Goal: Task Accomplishment & Management: Complete application form

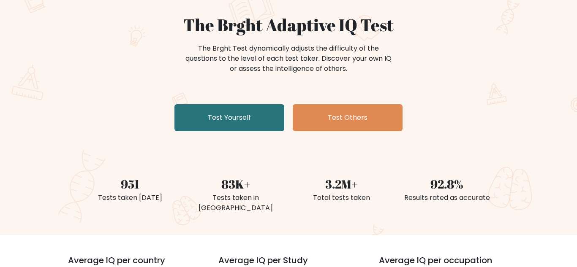
scroll to position [79, 0]
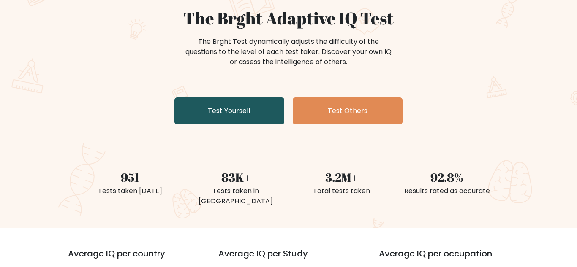
click at [247, 118] on link "Test Yourself" at bounding box center [229, 111] width 110 height 27
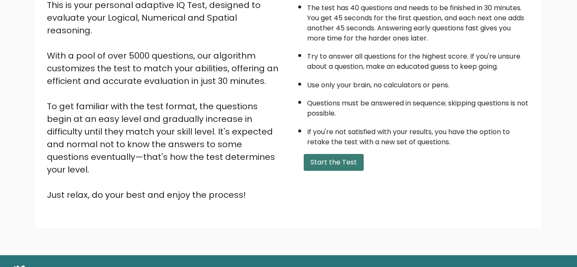
scroll to position [105, 0]
click at [336, 156] on button "Start the Test" at bounding box center [334, 162] width 60 height 17
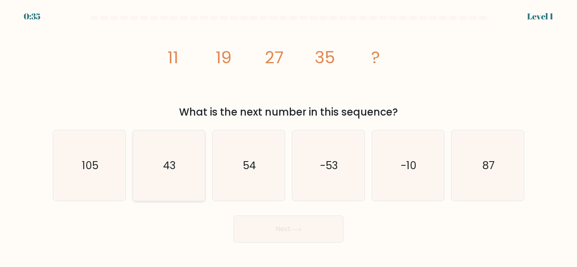
click at [190, 176] on icon "43" at bounding box center [168, 166] width 71 height 71
click at [289, 136] on input "b. 43" at bounding box center [289, 135] width 0 height 2
radio input "true"
click at [322, 224] on button "Next" at bounding box center [289, 229] width 110 height 27
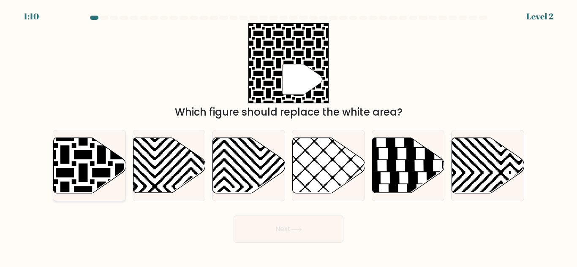
click at [92, 162] on icon at bounding box center [64, 136] width 145 height 145
click at [289, 136] on input "a." at bounding box center [289, 135] width 0 height 2
radio input "true"
click at [278, 237] on button "Next" at bounding box center [289, 229] width 110 height 27
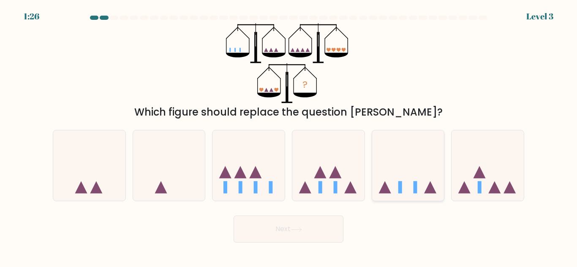
click at [401, 192] on rect at bounding box center [400, 188] width 4 height 12
click at [289, 136] on input "e." at bounding box center [289, 135] width 0 height 2
radio input "true"
click at [283, 232] on button "Next" at bounding box center [289, 229] width 110 height 27
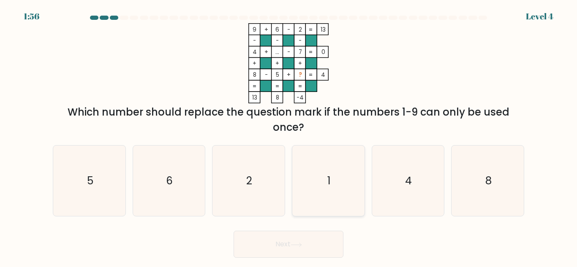
click at [317, 193] on icon "1" at bounding box center [328, 181] width 71 height 71
click at [289, 136] on input "d. 1" at bounding box center [289, 135] width 0 height 2
radio input "true"
click at [302, 245] on icon at bounding box center [296, 245] width 11 height 5
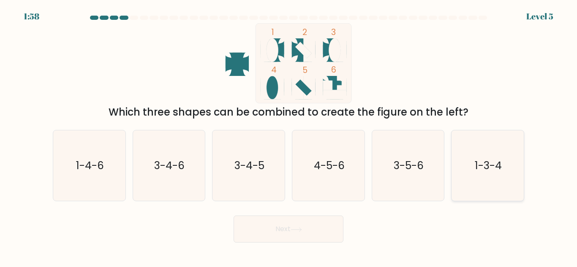
click at [479, 175] on icon "1-3-4" at bounding box center [487, 166] width 71 height 71
click at [289, 136] on input "f. 1-3-4" at bounding box center [289, 135] width 0 height 2
radio input "true"
click at [286, 240] on button "Next" at bounding box center [289, 229] width 110 height 27
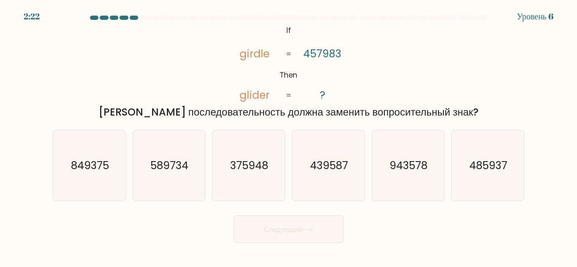
click at [77, 107] on div "Какая последовательность должна заменить вопросительный знак?" at bounding box center [288, 112] width 461 height 15
click at [516, 181] on icon "485937" at bounding box center [487, 166] width 71 height 71
click at [289, 136] on input "ф. 485937" at bounding box center [289, 135] width 0 height 2
radio input "true"
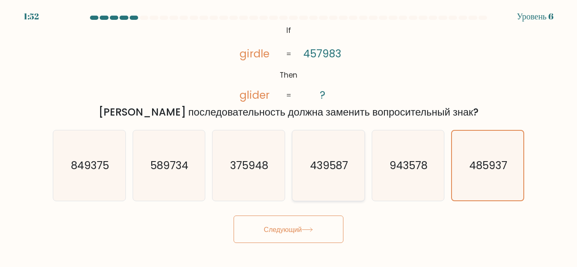
click at [348, 180] on icon "439587" at bounding box center [328, 166] width 71 height 71
click at [289, 136] on input "г. 439587" at bounding box center [289, 135] width 0 height 2
radio input "true"
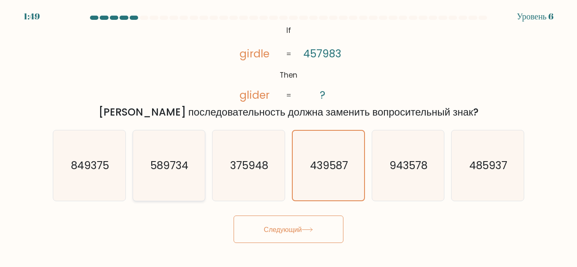
click at [152, 172] on text "589734" at bounding box center [170, 165] width 38 height 15
click at [289, 136] on input "б. 589734" at bounding box center [289, 135] width 0 height 2
radio input "true"
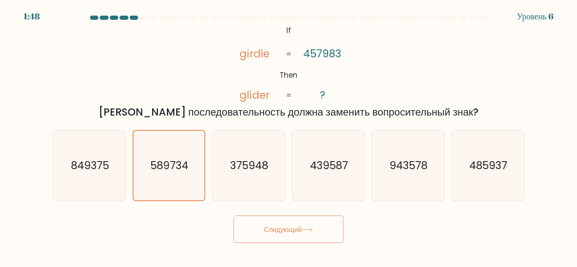
click at [317, 222] on button "Следующий" at bounding box center [289, 229] width 110 height 27
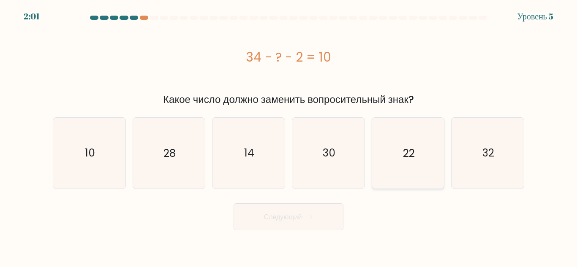
click at [404, 157] on text "22" at bounding box center [409, 153] width 12 height 15
click at [289, 136] on input "и. 22" at bounding box center [289, 135] width 0 height 2
radio input "true"
click at [294, 214] on font "Следующий" at bounding box center [283, 217] width 38 height 10
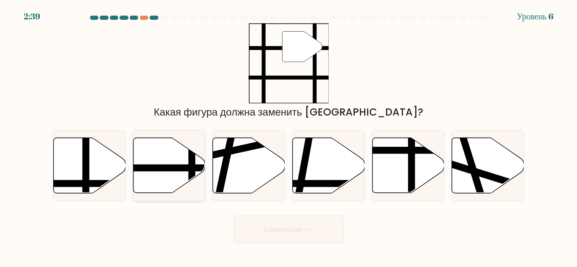
click at [199, 168] on line at bounding box center [145, 168] width 145 height 0
click at [289, 136] on input "б." at bounding box center [289, 135] width 0 height 2
radio input "true"
click at [290, 237] on button "Следующий" at bounding box center [289, 229] width 110 height 27
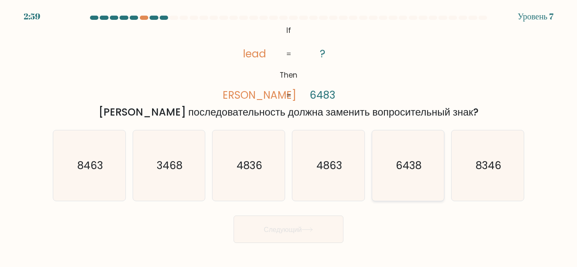
click at [411, 167] on text "6438" at bounding box center [409, 165] width 26 height 15
click at [289, 136] on input "и. 6438" at bounding box center [289, 135] width 0 height 2
radio input "true"
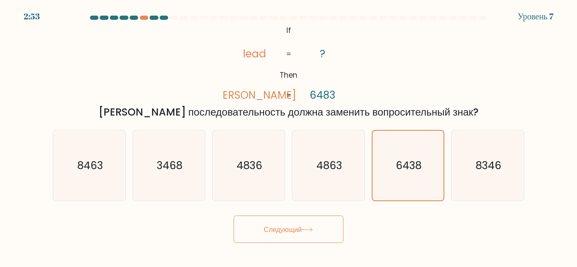
click at [313, 208] on form "If ?" at bounding box center [288, 130] width 577 height 228
click at [267, 239] on button "Следующий" at bounding box center [289, 229] width 110 height 27
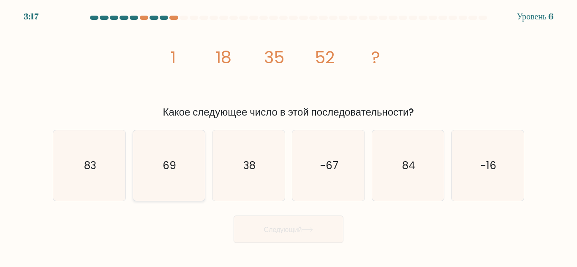
click at [152, 182] on icon "69" at bounding box center [168, 166] width 71 height 71
click at [289, 136] on input "б. 69" at bounding box center [289, 135] width 0 height 2
radio input "true"
click at [269, 240] on button "Следующий" at bounding box center [289, 229] width 110 height 27
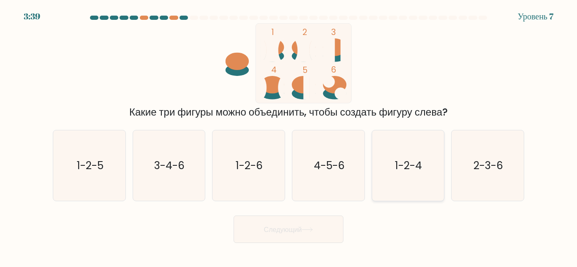
click at [411, 169] on text "1-2-4" at bounding box center [408, 165] width 27 height 15
click at [289, 136] on input "и. 1-2-4" at bounding box center [289, 135] width 0 height 2
radio input "true"
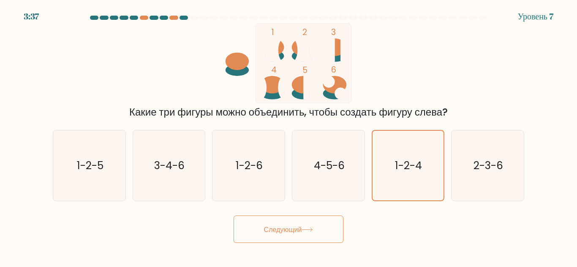
click at [298, 217] on button "Следующий" at bounding box center [289, 229] width 110 height 27
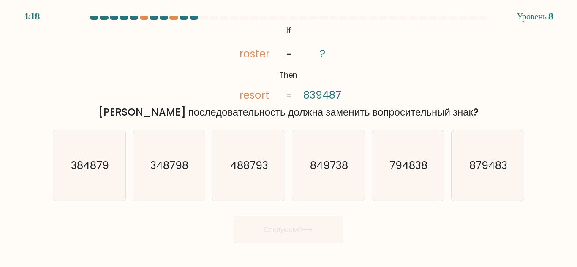
click at [369, 39] on div "@import url('https://fonts.googleapis.com/css?family=Abril+Fatface:400,100,100i…" at bounding box center [289, 71] width 482 height 97
click at [341, 165] on text "849738" at bounding box center [329, 165] width 38 height 15
click at [289, 136] on input "г. 849738" at bounding box center [289, 135] width 0 height 2
radio input "true"
click at [490, 151] on icon "879483" at bounding box center [487, 166] width 71 height 71
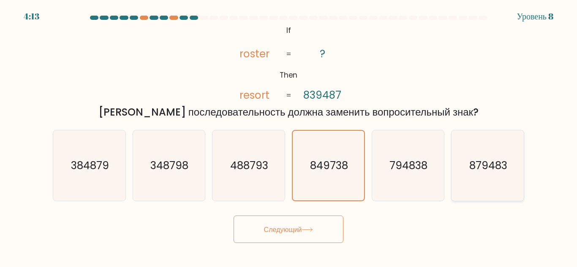
click at [289, 136] on input "ф. 879483" at bounding box center [289, 135] width 0 height 2
radio input "true"
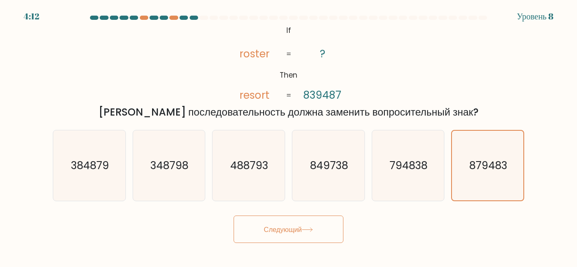
click at [328, 222] on button "Следующий" at bounding box center [289, 229] width 110 height 27
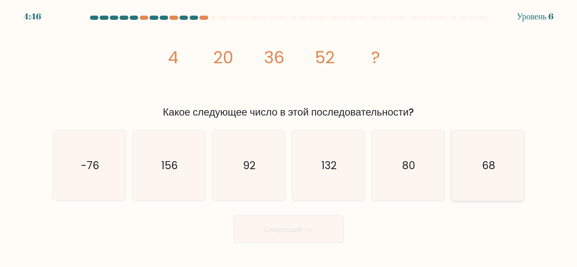
click at [503, 172] on icon "68" at bounding box center [487, 166] width 71 height 71
click at [289, 136] on input "ф. 68" at bounding box center [289, 135] width 0 height 2
radio input "true"
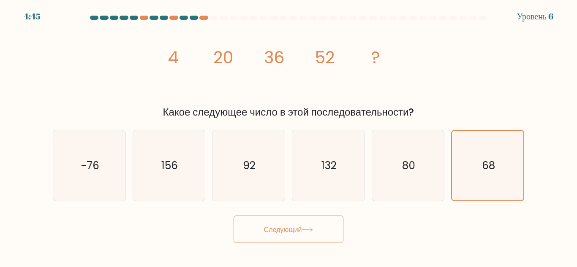
click at [307, 224] on button "Следующий" at bounding box center [289, 229] width 110 height 27
click at [312, 228] on icon at bounding box center [307, 230] width 11 height 5
click at [311, 219] on button "Следующий" at bounding box center [289, 229] width 110 height 27
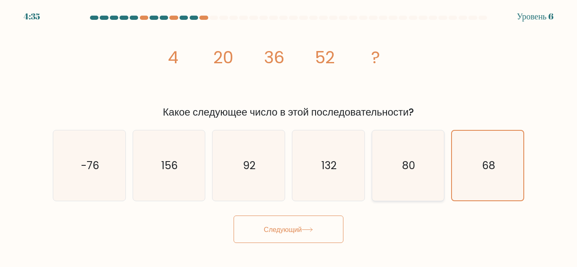
click at [424, 172] on icon "80" at bounding box center [408, 166] width 71 height 71
click at [289, 136] on input "и. 80" at bounding box center [289, 135] width 0 height 2
radio input "true"
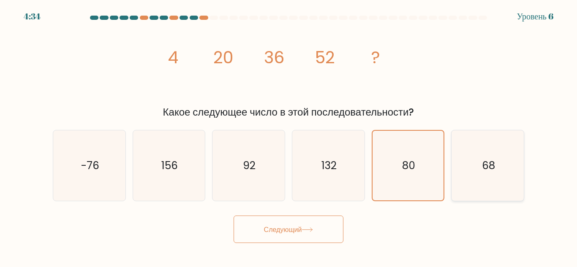
click at [466, 172] on icon "68" at bounding box center [487, 166] width 71 height 71
click at [289, 136] on input "ф. 68" at bounding box center [289, 135] width 0 height 2
radio input "true"
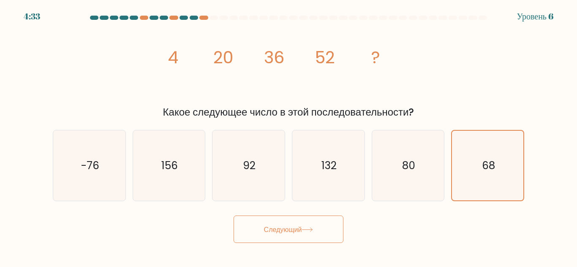
click at [317, 233] on button "Следующий" at bounding box center [289, 229] width 110 height 27
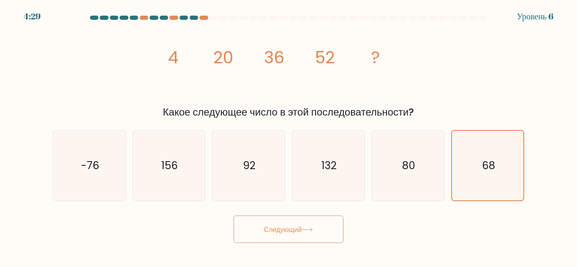
click at [310, 236] on button "Следующий" at bounding box center [289, 229] width 110 height 27
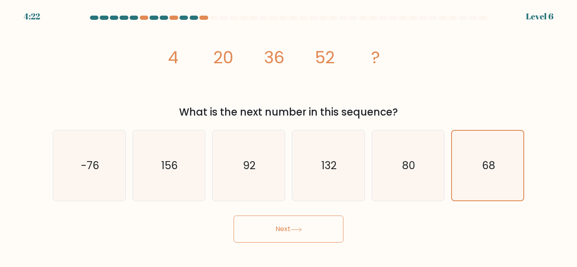
click at [284, 242] on button "Next" at bounding box center [289, 229] width 110 height 27
click at [394, 188] on icon "80" at bounding box center [408, 166] width 71 height 71
click at [289, 136] on input "e. 80" at bounding box center [289, 135] width 0 height 2
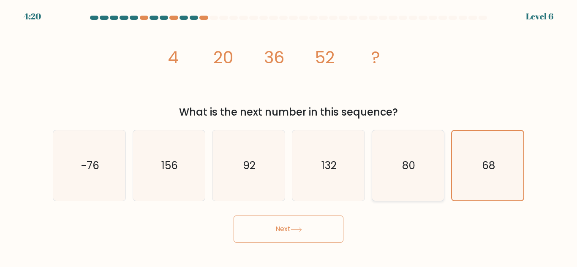
radio input "true"
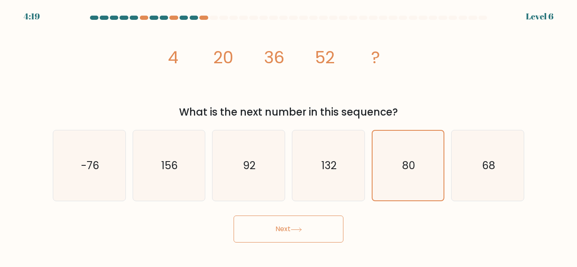
click at [315, 228] on button "Next" at bounding box center [289, 229] width 110 height 27
click at [336, 173] on icon "132" at bounding box center [328, 166] width 71 height 71
click at [289, 136] on input "d. 132" at bounding box center [289, 135] width 0 height 2
radio input "true"
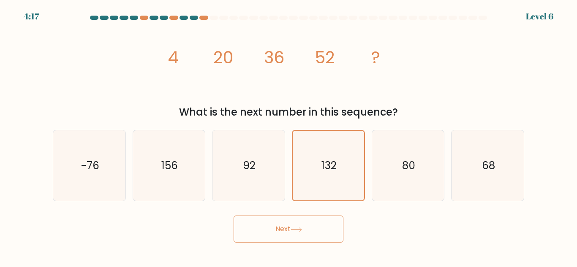
click at [288, 230] on button "Next" at bounding box center [289, 229] width 110 height 27
click at [271, 181] on icon "92" at bounding box center [248, 166] width 71 height 71
click at [289, 136] on input "c. 92" at bounding box center [289, 135] width 0 height 2
radio input "true"
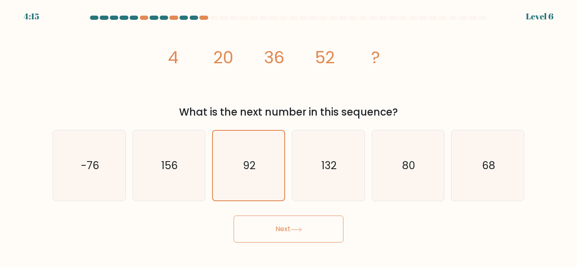
click at [285, 218] on button "Next" at bounding box center [289, 229] width 110 height 27
click at [171, 154] on icon "156" at bounding box center [168, 166] width 71 height 71
click at [289, 136] on input "b. 156" at bounding box center [289, 135] width 0 height 2
radio input "true"
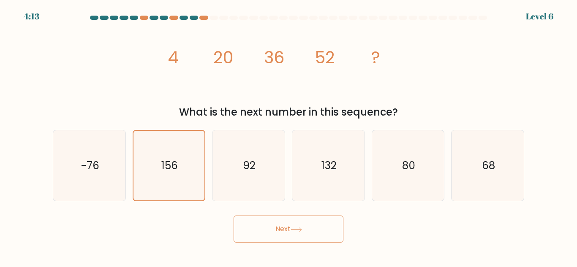
click at [258, 237] on button "Next" at bounding box center [289, 229] width 110 height 27
click at [112, 167] on icon "-76" at bounding box center [89, 166] width 71 height 71
click at [289, 136] on input "a. -76" at bounding box center [289, 135] width 0 height 2
radio input "true"
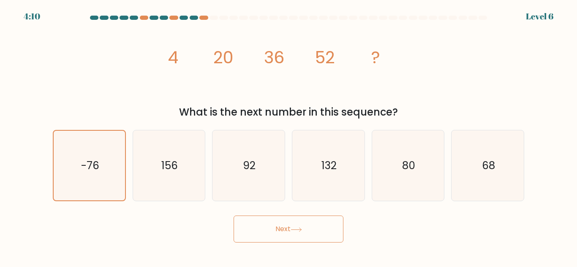
click at [283, 223] on button "Next" at bounding box center [289, 229] width 110 height 27
click at [486, 172] on text "68" at bounding box center [488, 165] width 13 height 15
click at [289, 136] on input "f. 68" at bounding box center [289, 135] width 0 height 2
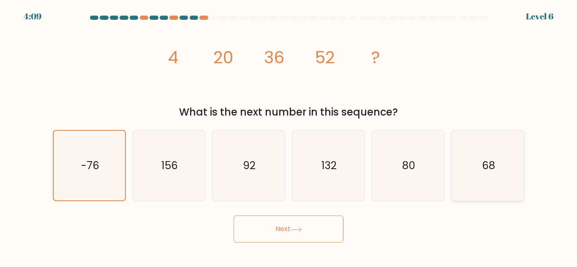
radio input "true"
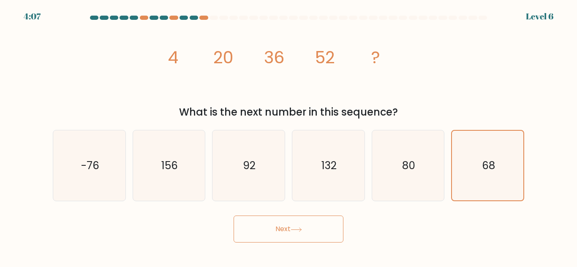
click at [313, 221] on button "Next" at bounding box center [289, 229] width 110 height 27
click at [456, 164] on icon "68" at bounding box center [487, 166] width 71 height 71
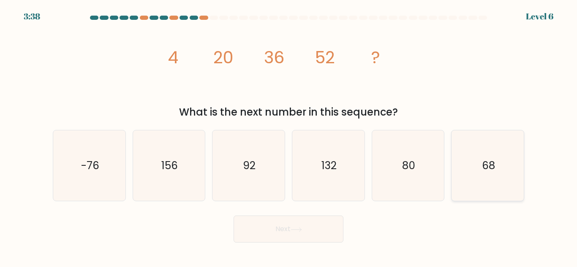
click at [289, 136] on input "f. 68" at bounding box center [289, 135] width 0 height 2
radio input "true"
click at [338, 223] on button "Next" at bounding box center [289, 229] width 110 height 27
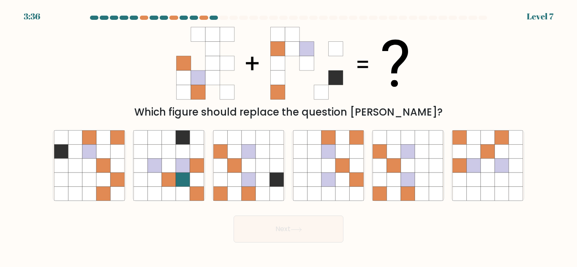
click at [338, 223] on button "Next" at bounding box center [289, 229] width 110 height 27
click at [85, 59] on div "Which figure should replace the question [PERSON_NAME]?" at bounding box center [289, 71] width 482 height 97
click at [258, 166] on icon at bounding box center [263, 166] width 14 height 14
click at [289, 136] on input "c." at bounding box center [289, 135] width 0 height 2
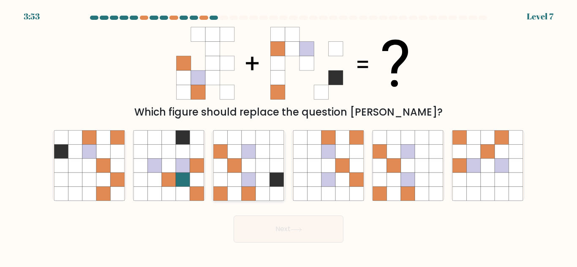
radio input "true"
click at [313, 220] on button "Next" at bounding box center [289, 229] width 110 height 27
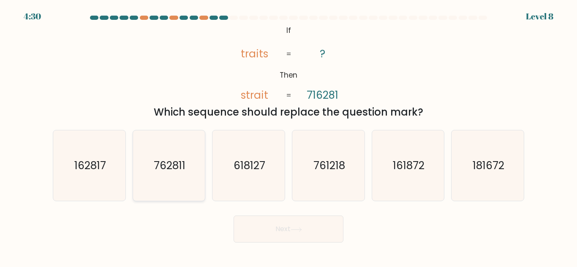
click at [180, 167] on text "762811" at bounding box center [170, 165] width 32 height 15
click at [289, 136] on input "b. 762811" at bounding box center [289, 135] width 0 height 2
radio input "true"
click at [285, 226] on button "Next" at bounding box center [289, 229] width 110 height 27
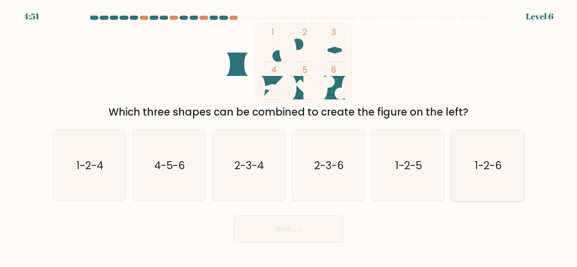
click at [473, 157] on icon "1-2-6" at bounding box center [487, 166] width 71 height 71
click at [289, 136] on input "f. 1-2-6" at bounding box center [289, 135] width 0 height 2
radio input "true"
click at [313, 228] on button "Next" at bounding box center [289, 229] width 110 height 27
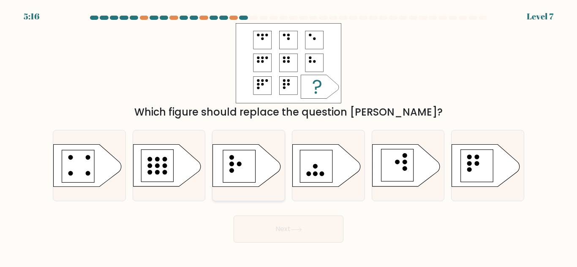
click at [243, 155] on rect at bounding box center [239, 166] width 32 height 32
click at [289, 136] on input "c." at bounding box center [289, 135] width 0 height 2
radio input "true"
click at [313, 230] on button "Next" at bounding box center [289, 229] width 110 height 27
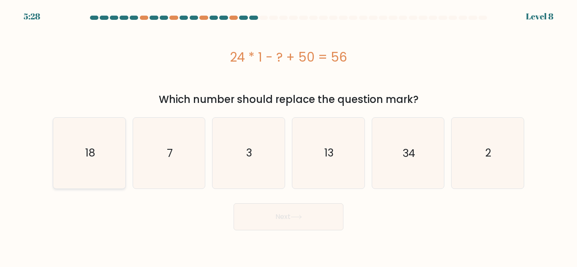
click at [71, 151] on icon "18" at bounding box center [89, 153] width 71 height 71
click at [289, 136] on input "a. 18" at bounding box center [289, 135] width 0 height 2
radio input "true"
click at [302, 219] on icon at bounding box center [296, 217] width 11 height 5
